Goal: Information Seeking & Learning: Learn about a topic

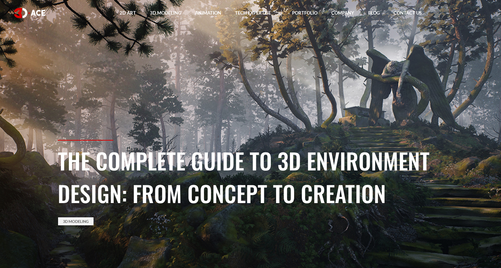
drag, startPoint x: 357, startPoint y: 124, endPoint x: 198, endPoint y: 123, distance: 158.7
click at [198, 123] on section "The Complete Guide to 3D Environment Design: From Concept to Creation 3D Modeli…" at bounding box center [250, 134] width 501 height 268
click at [183, 181] on h1 "The Complete Guide to 3D Environment Design: From Concept to Creation" at bounding box center [251, 176] width 386 height 65
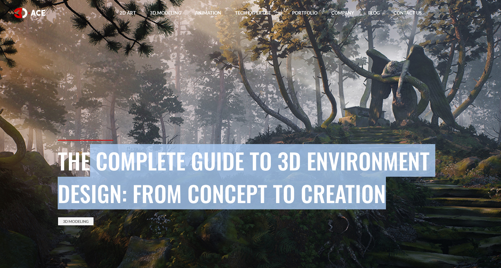
click at [183, 181] on h1 "The Complete Guide to 3D Environment Design: From Concept to Creation" at bounding box center [251, 176] width 386 height 65
click at [83, 222] on link "3D Modeling" at bounding box center [75, 221] width 35 height 8
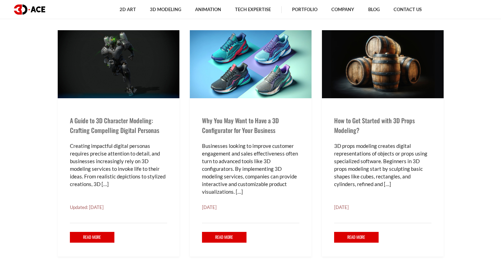
scroll to position [492, 0]
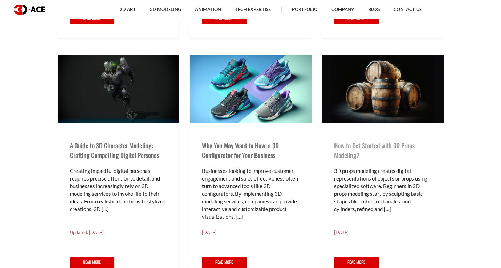
click at [345, 148] on link "How to Get Started with 3D Props Modeling?" at bounding box center [374, 150] width 81 height 19
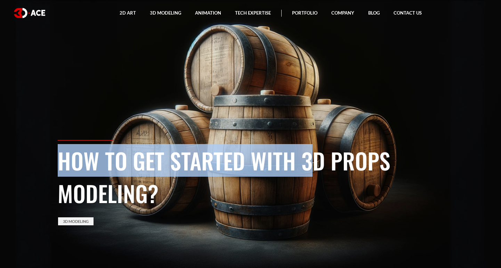
drag, startPoint x: 281, startPoint y: 165, endPoint x: 166, endPoint y: 68, distance: 150.1
click at [163, 70] on section "How to Get Started with 3D Props Modeling? 3D Modeling" at bounding box center [250, 134] width 501 height 268
